Goal: Task Accomplishment & Management: Manage account settings

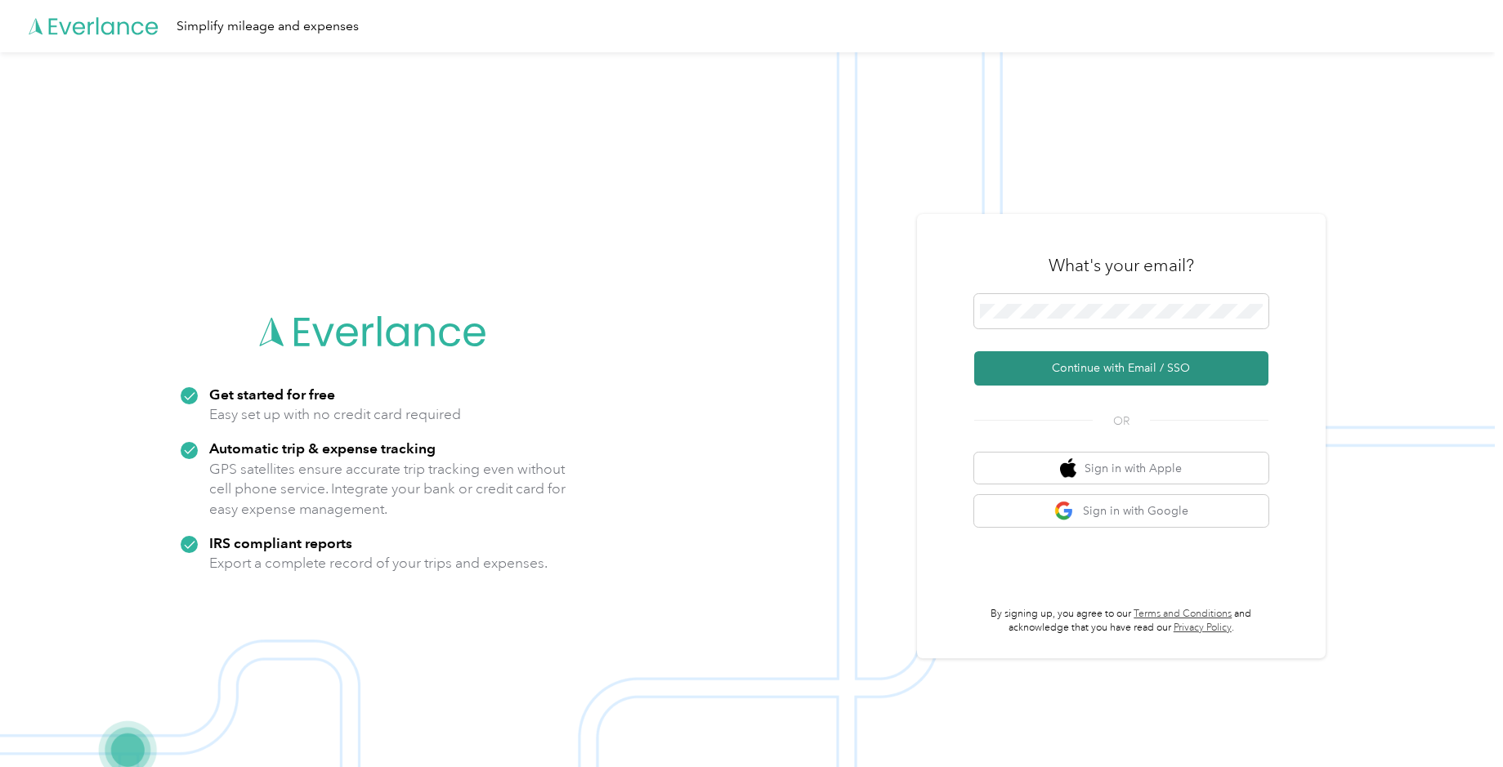
click at [1029, 373] on button "Continue with Email / SSO" at bounding box center [1121, 368] width 294 height 34
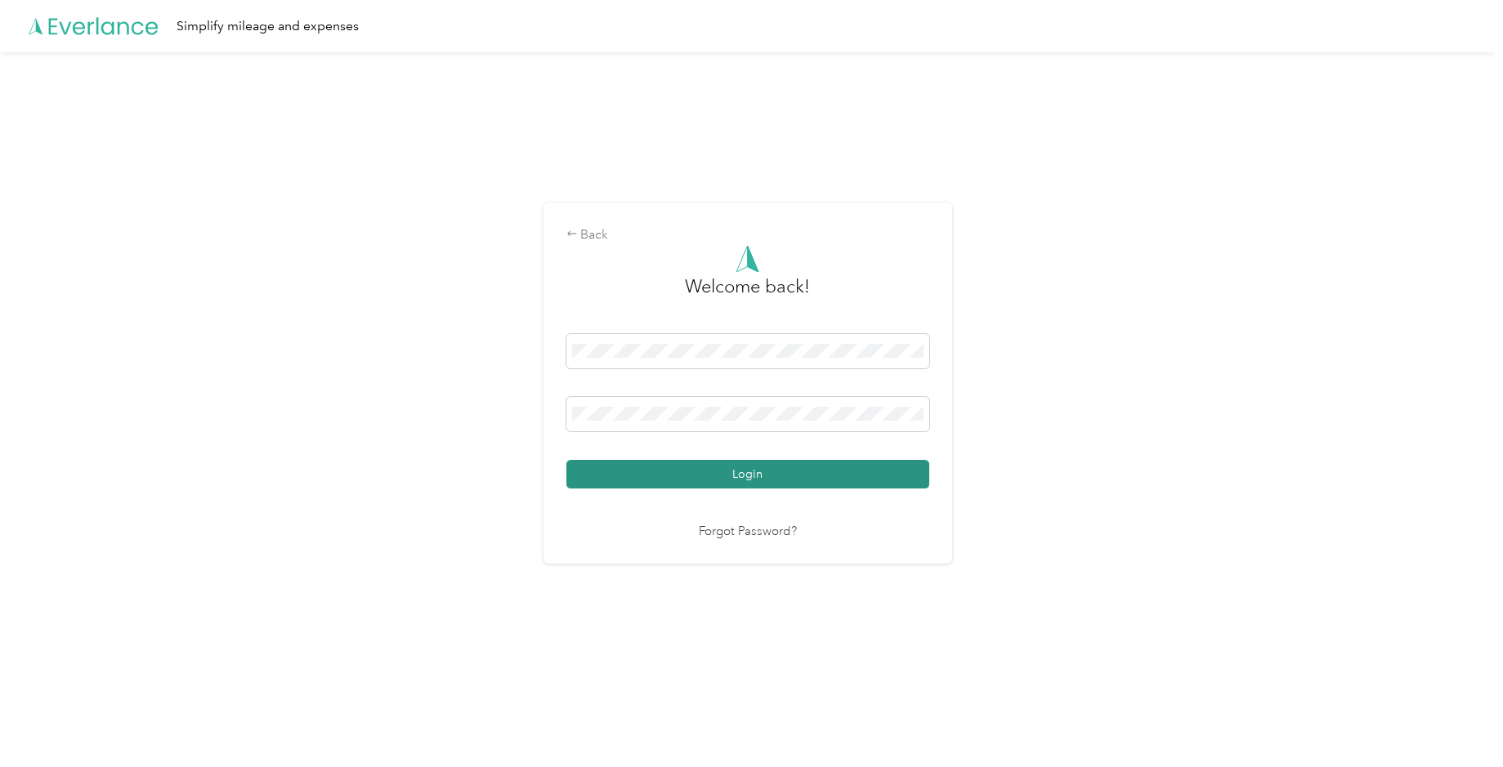
click at [731, 478] on button "Login" at bounding box center [747, 474] width 363 height 29
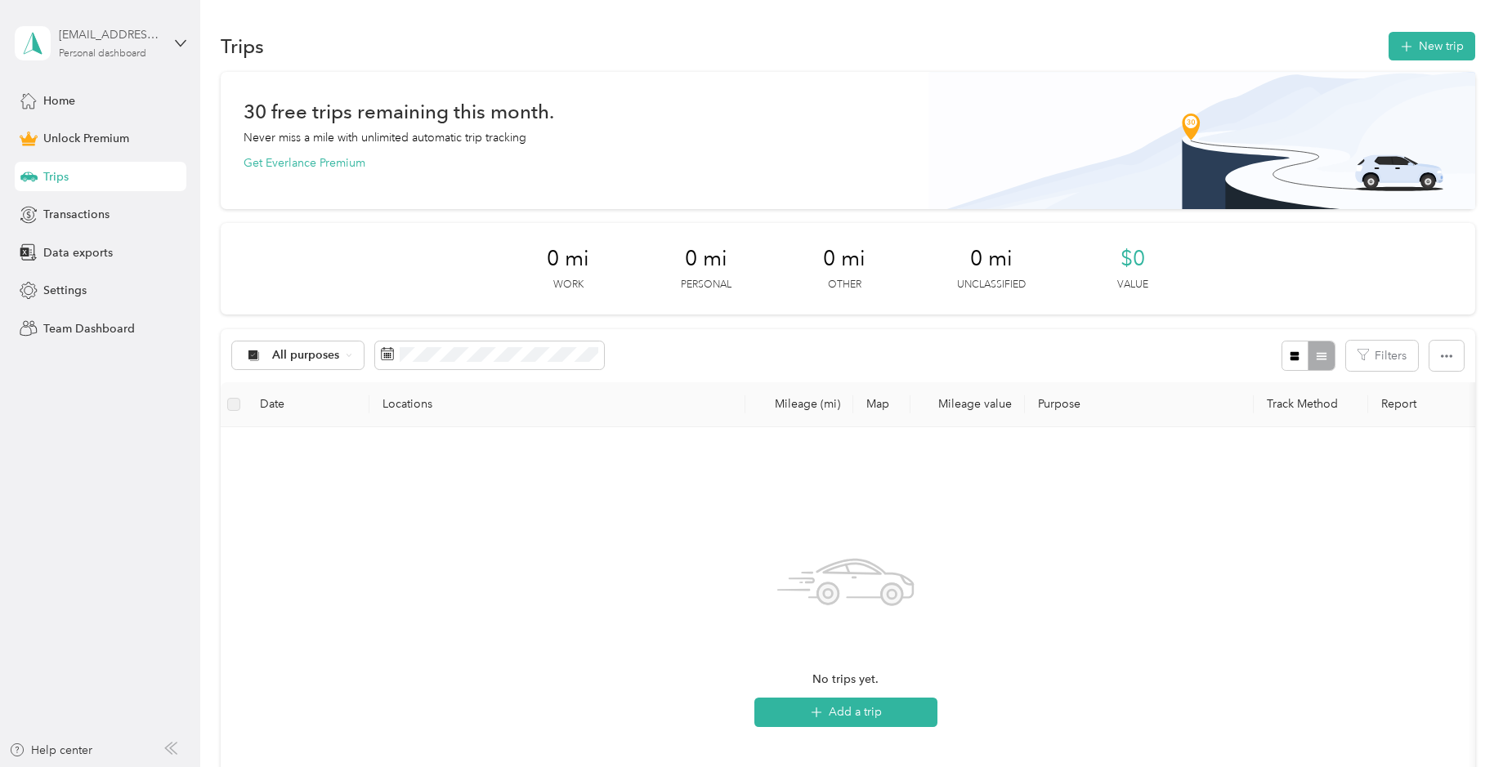
click at [160, 35] on div "[EMAIL_ADDRESS][DOMAIN_NAME]" at bounding box center [110, 34] width 102 height 17
click at [89, 134] on div "Log out" at bounding box center [60, 131] width 63 height 17
